Goal: Use online tool/utility: Use online tool/utility

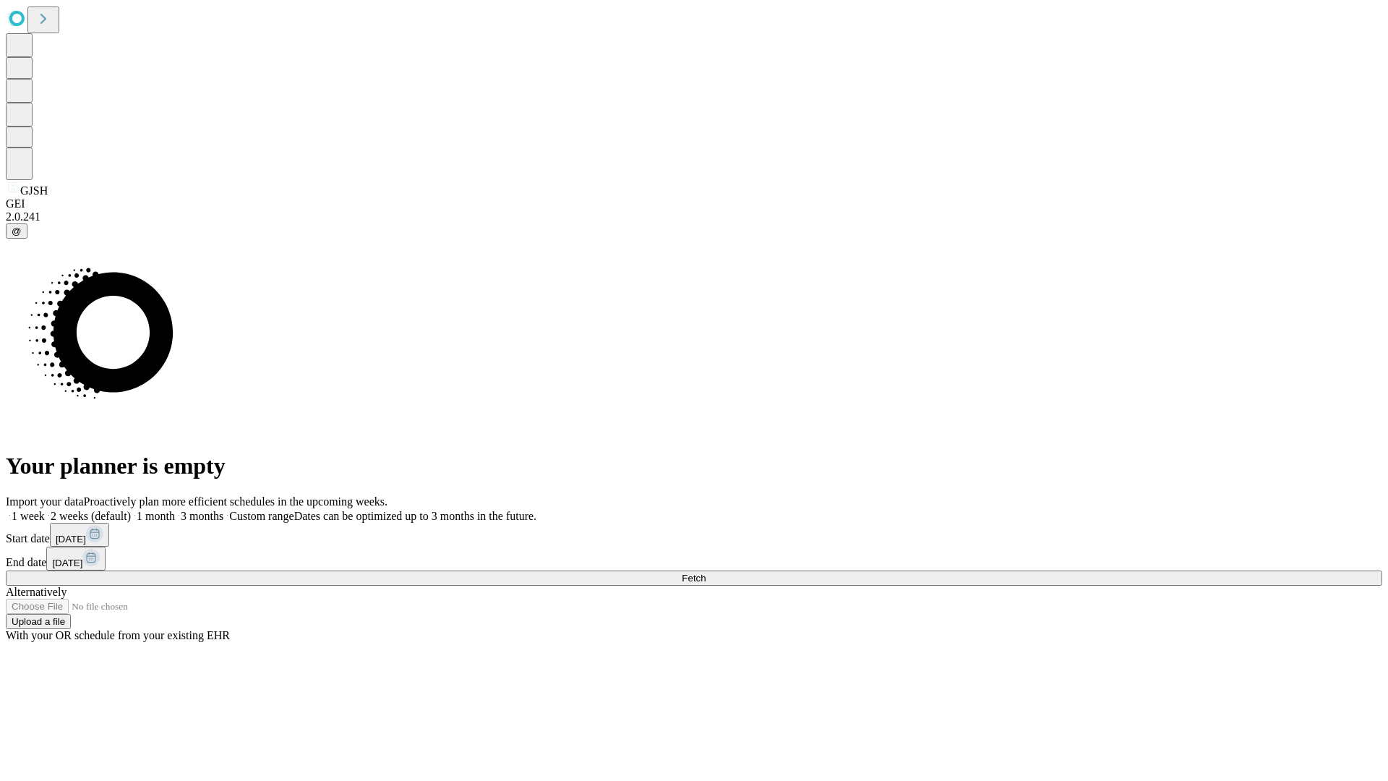
click at [705, 572] on span "Fetch" at bounding box center [693, 577] width 24 height 11
